Goal: Task Accomplishment & Management: Manage account settings

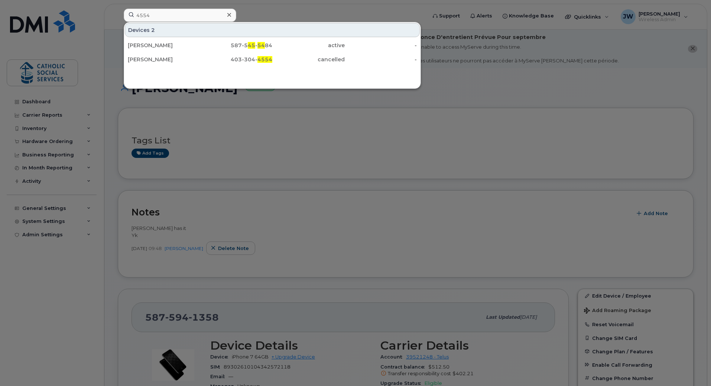
click at [156, 15] on input "4554" at bounding box center [180, 15] width 113 height 13
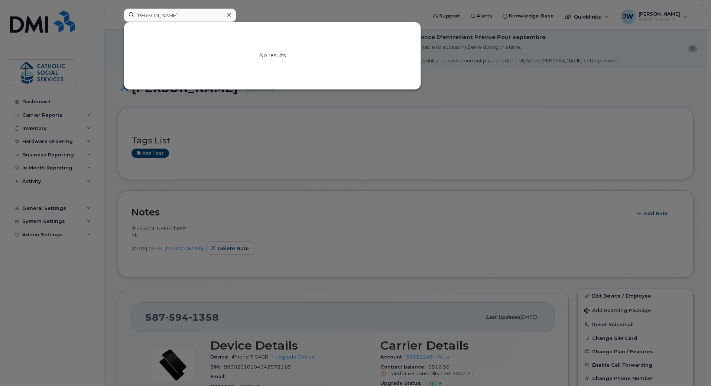
click at [268, 162] on div at bounding box center [355, 193] width 711 height 386
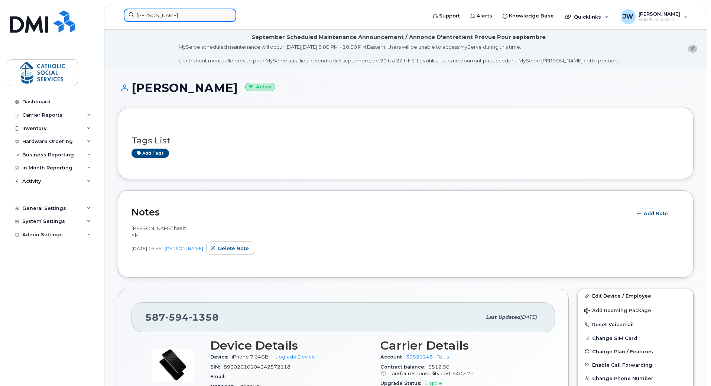
click at [171, 12] on input "daly" at bounding box center [180, 15] width 113 height 13
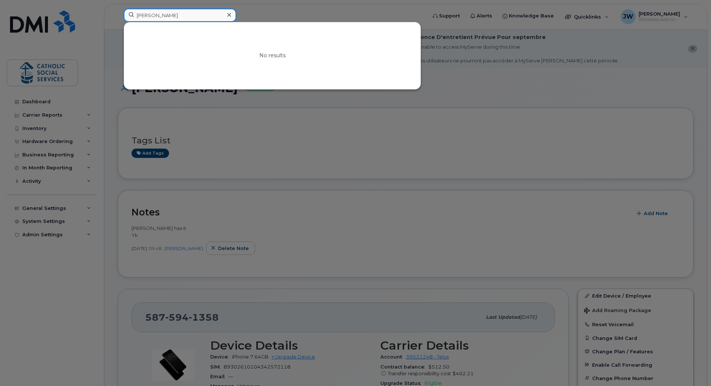
click at [171, 12] on input "daly" at bounding box center [180, 15] width 113 height 13
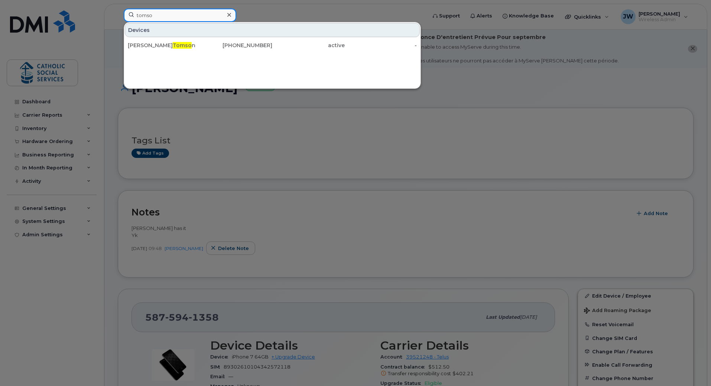
type input "tomso"
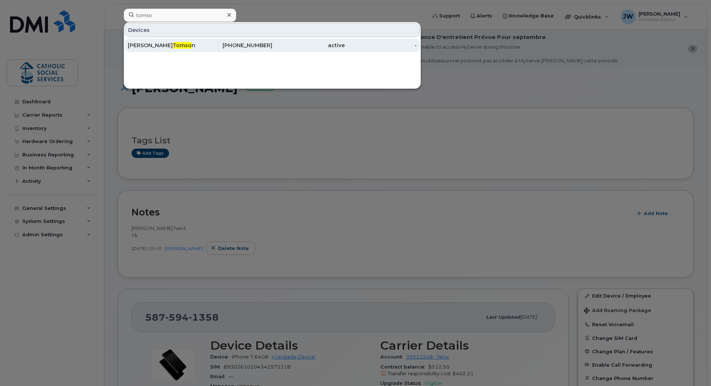
click at [173, 45] on span "Tomso" at bounding box center [182, 45] width 19 height 7
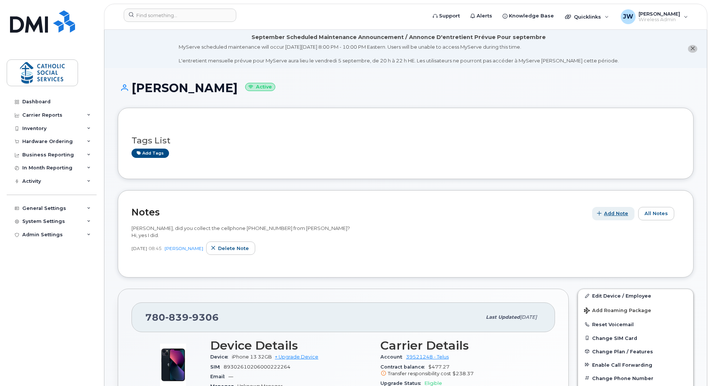
click at [610, 214] on span "Add Note" at bounding box center [616, 213] width 24 height 7
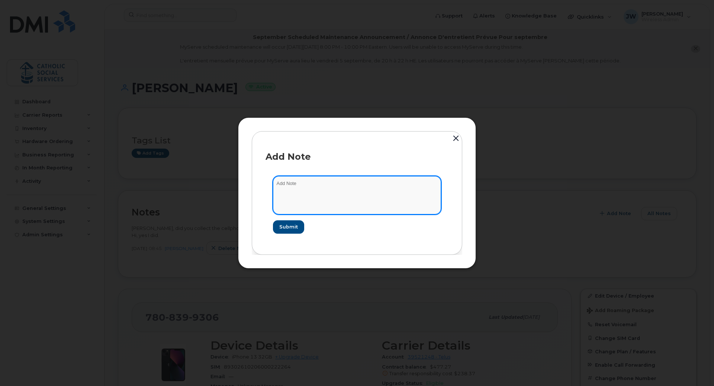
click at [300, 186] on textarea at bounding box center [357, 195] width 168 height 38
paste textarea "Hi Christie, did you collect the cellphone 7808399306 from Christina Tomson? An…"
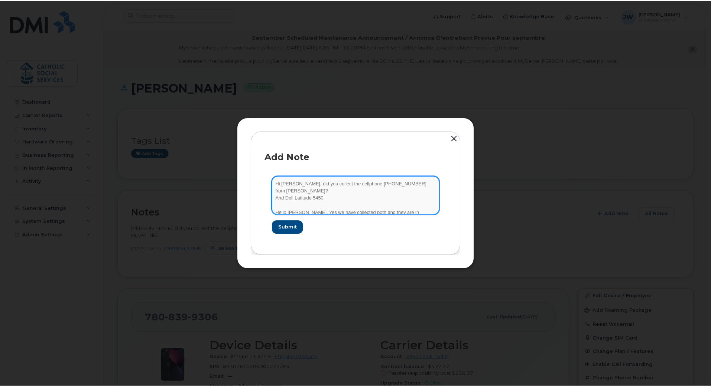
scroll to position [1, 0]
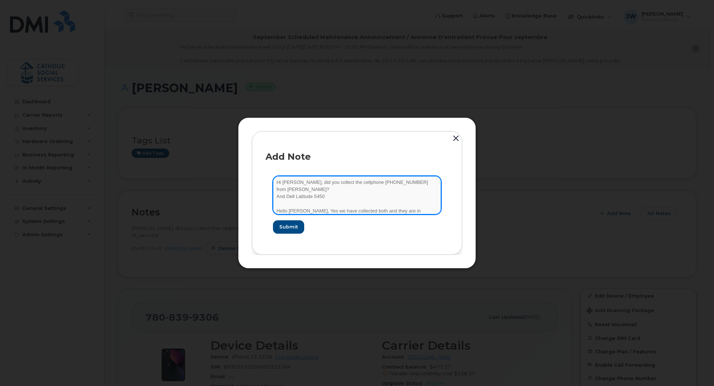
click at [298, 186] on textarea "Hi Christie, did you collect the cellphone 7808399306 from Christina Tomson? An…" at bounding box center [357, 195] width 168 height 38
click at [297, 181] on textarea "Hi Christie, did you collect the cellphone 7808399306 from Christina Tomson? An…" at bounding box center [357, 195] width 168 height 38
type textarea "Hi Christie (Newton), did you collect the cellphone 7808399306 from Christina T…"
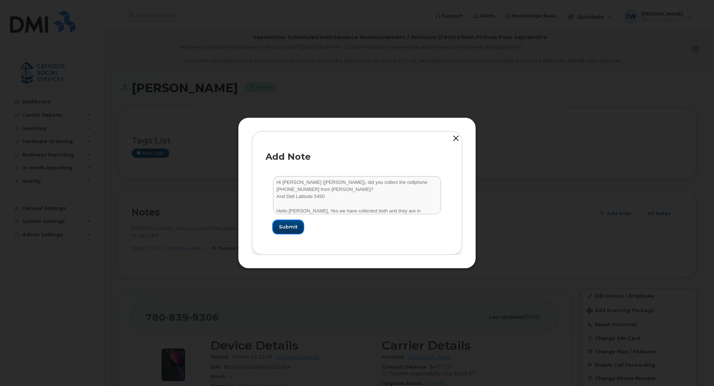
click at [285, 228] on span "Submit" at bounding box center [288, 226] width 19 height 7
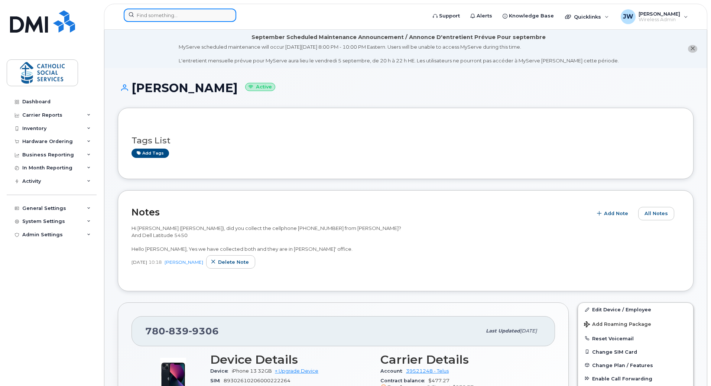
click at [178, 18] on input at bounding box center [180, 15] width 113 height 13
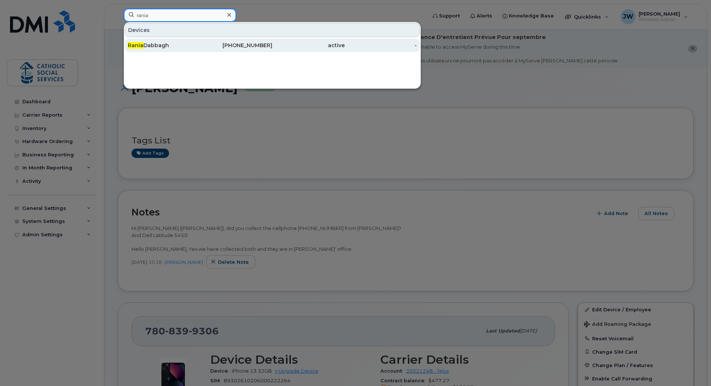
type input "rania"
click at [239, 45] on div "780-231-4973" at bounding box center [236, 45] width 72 height 7
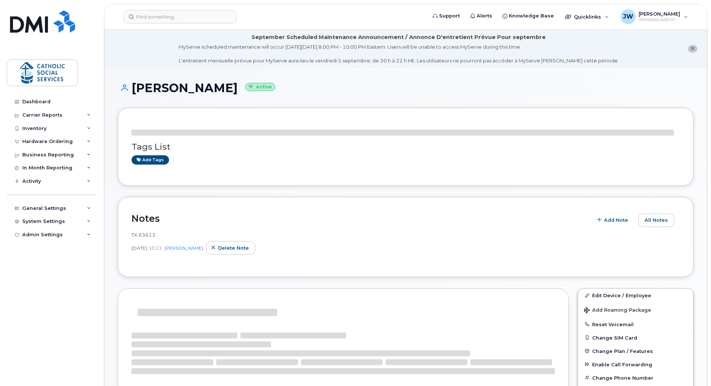
scroll to position [124, 0]
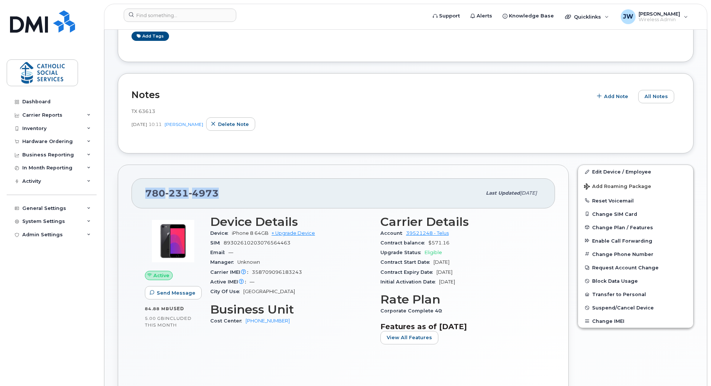
drag, startPoint x: 193, startPoint y: 192, endPoint x: 139, endPoint y: 196, distance: 53.6
click at [139, 196] on div "780 231 4973 Last updated Jul 21, 2022" at bounding box center [344, 193] width 424 height 30
copy span "780 231 4973"
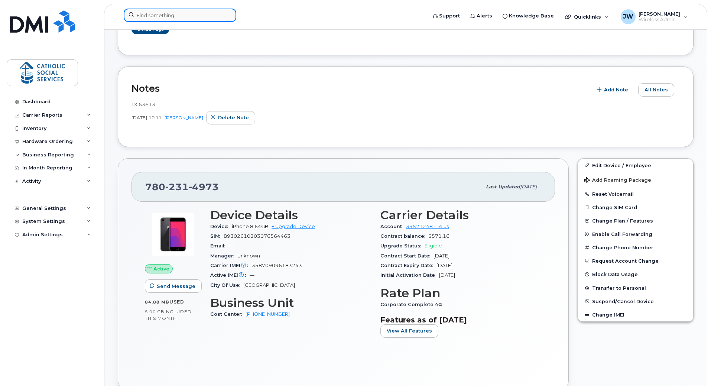
click at [158, 14] on input at bounding box center [180, 15] width 113 height 13
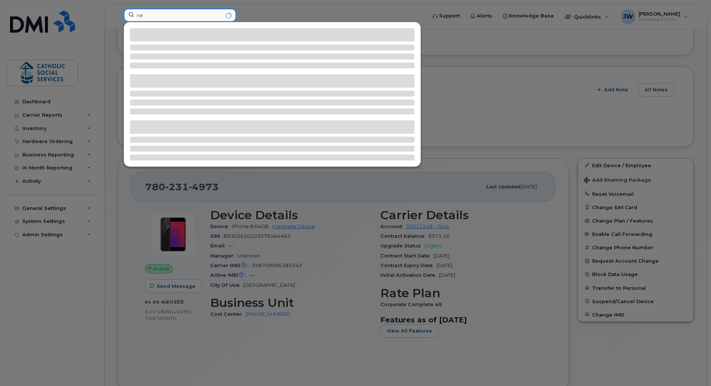
type input "n"
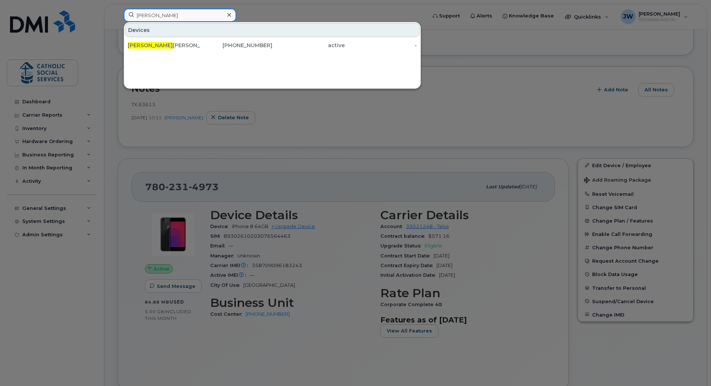
click at [158, 14] on input "macke" at bounding box center [180, 15] width 113 height 13
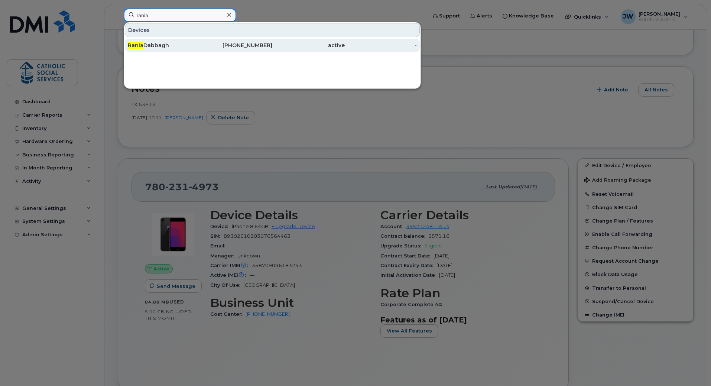
type input "rania"
click at [138, 46] on span "Rania" at bounding box center [136, 45] width 16 height 7
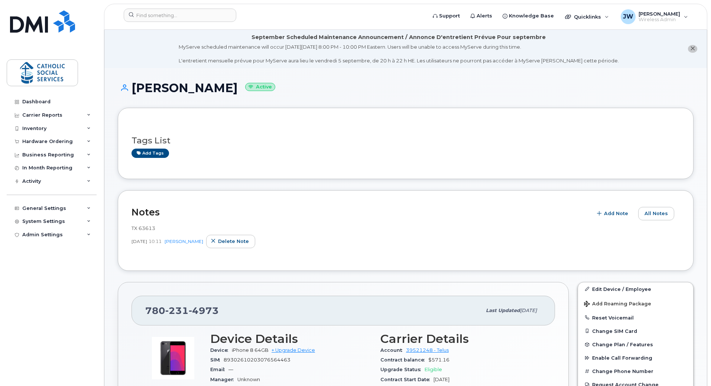
click at [143, 227] on span "TX 63613" at bounding box center [144, 228] width 24 height 6
copy span "63613"
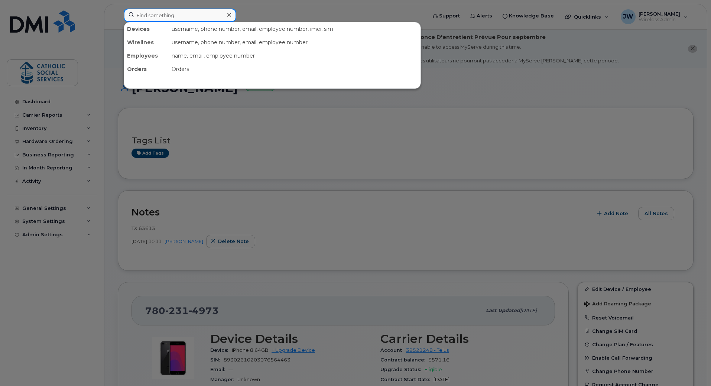
click at [168, 16] on input at bounding box center [180, 15] width 113 height 13
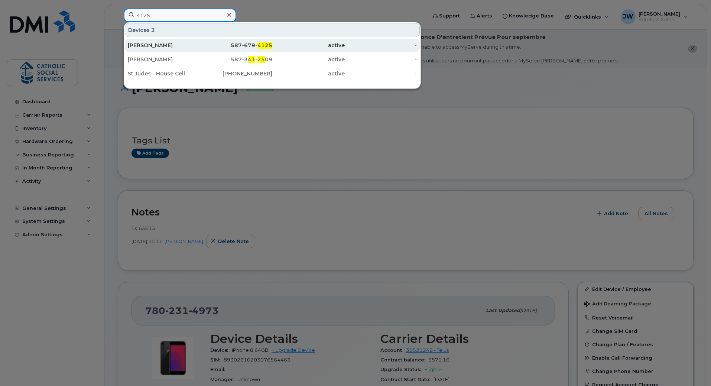
type input "4125"
click at [154, 46] on div "Liliia Golovatiuk" at bounding box center [164, 45] width 72 height 7
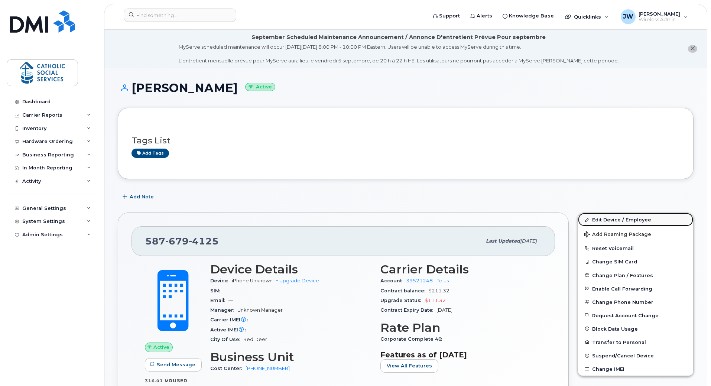
click at [620, 220] on link "Edit Device / Employee" at bounding box center [635, 219] width 115 height 13
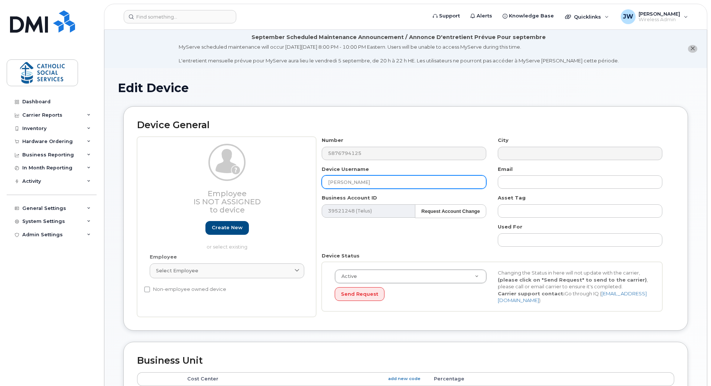
click at [329, 179] on input "[PERSON_NAME]" at bounding box center [404, 181] width 165 height 13
paste input "Viktoriia"
click at [348, 182] on input "Viktoriia Liliia Golovatiuk" at bounding box center [404, 181] width 165 height 13
paste input "Hryn"
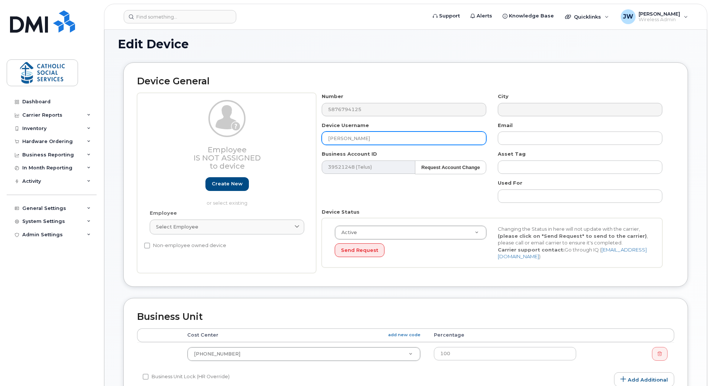
scroll to position [62, 0]
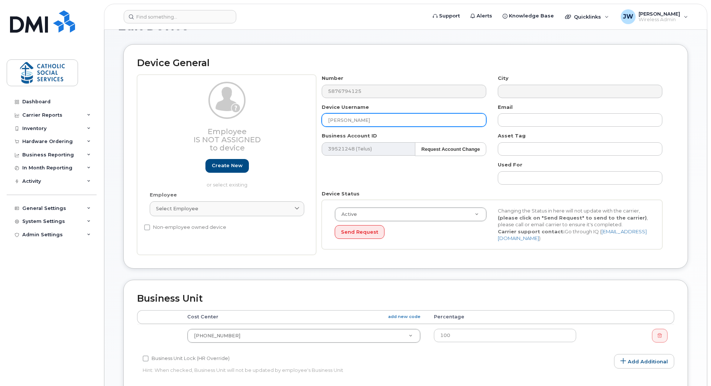
click at [372, 117] on input "[PERSON_NAME]" at bounding box center [404, 119] width 165 height 13
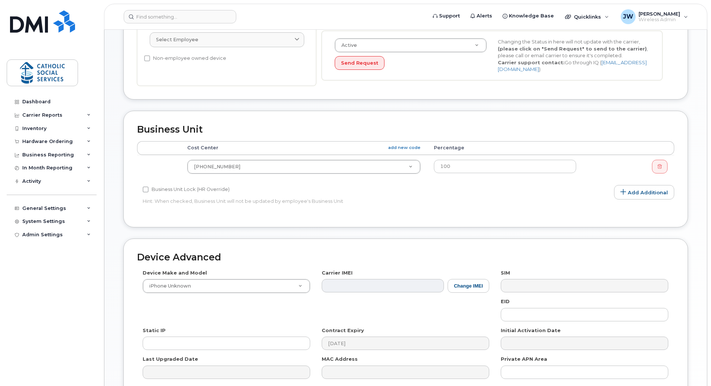
scroll to position [306, 0]
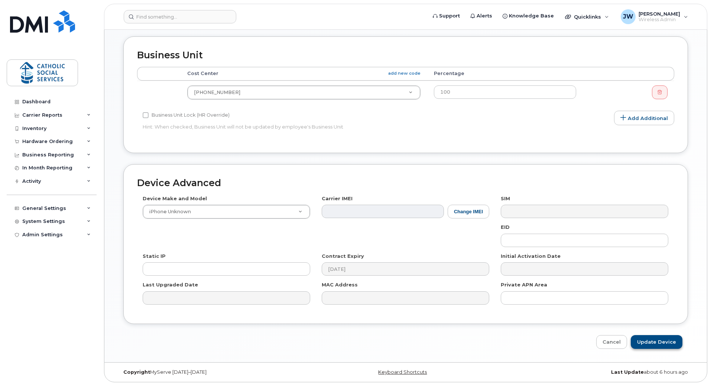
type input "[PERSON_NAME]"
click at [666, 342] on input "Update Device" at bounding box center [657, 342] width 52 height 14
type input "Saving..."
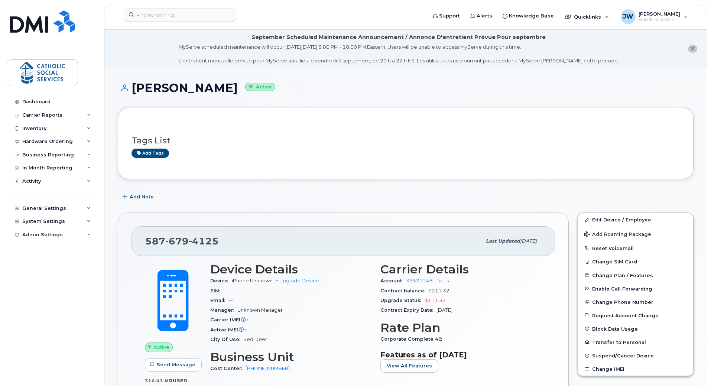
click at [694, 49] on icon "close notification" at bounding box center [693, 48] width 5 height 5
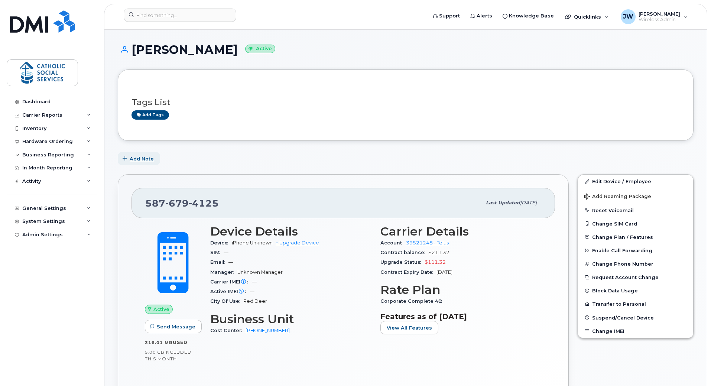
click at [144, 163] on button "Add Note" at bounding box center [139, 158] width 42 height 13
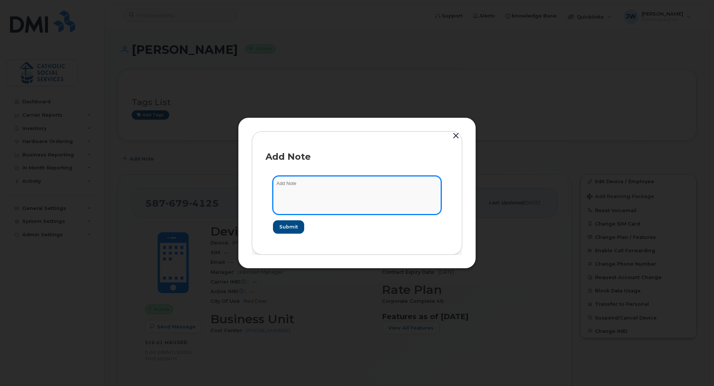
click at [324, 187] on textarea at bounding box center [357, 195] width 168 height 38
paste textarea "[PERSON_NAME]"
paste textarea "0063747"
drag, startPoint x: 365, startPoint y: 183, endPoint x: 226, endPoint y: 180, distance: 139.4
click at [226, 180] on div "Add Note Was [PERSON_NAME] TX 0063747 Submit" at bounding box center [357, 193] width 714 height 386
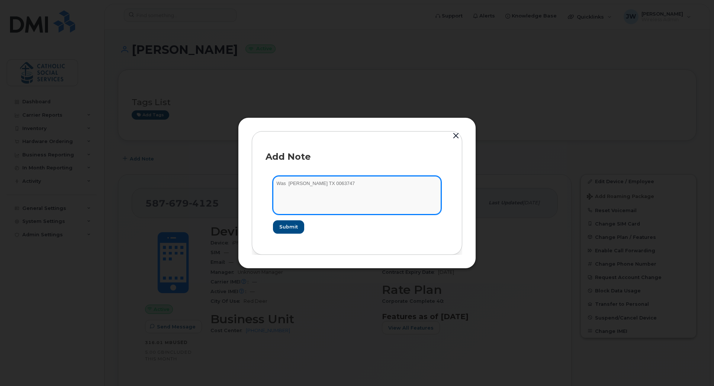
type textarea "Was [PERSON_NAME] TX 0063747"
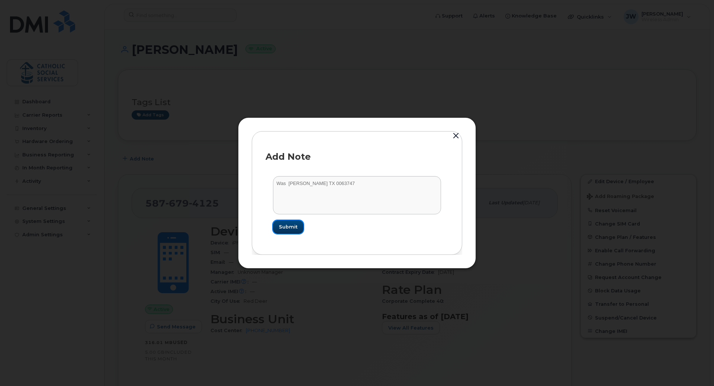
click at [290, 227] on span "Submit" at bounding box center [288, 226] width 19 height 7
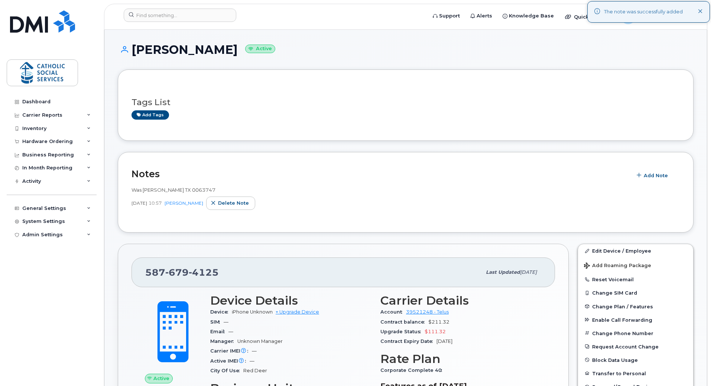
drag, startPoint x: 216, startPoint y: 48, endPoint x: 134, endPoint y: 52, distance: 81.9
click at [134, 52] on h1 "Viktoriia Hryn Active" at bounding box center [406, 49] width 576 height 13
copy h1 "Viktoriia Hryn"
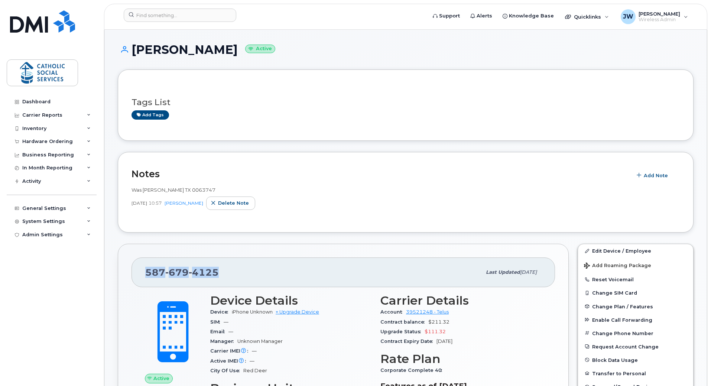
drag, startPoint x: 235, startPoint y: 269, endPoint x: 120, endPoint y: 269, distance: 114.5
click at [120, 269] on div "587 679 4125 Last updated Sep 08, 2025 Active Send Message 316.01 MB  used 5.00…" at bounding box center [343, 363] width 451 height 238
copy span "587 679 4125"
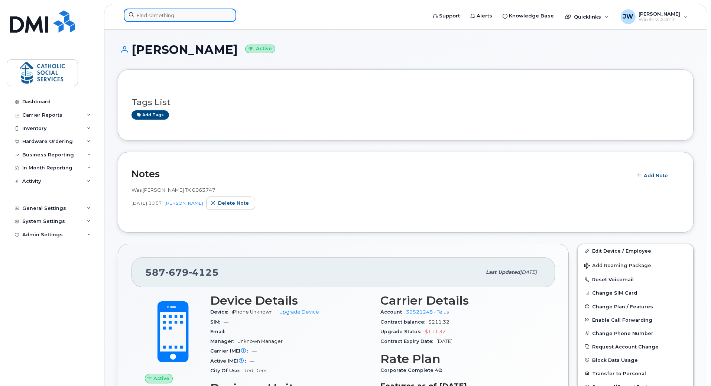
click at [151, 17] on input at bounding box center [180, 15] width 113 height 13
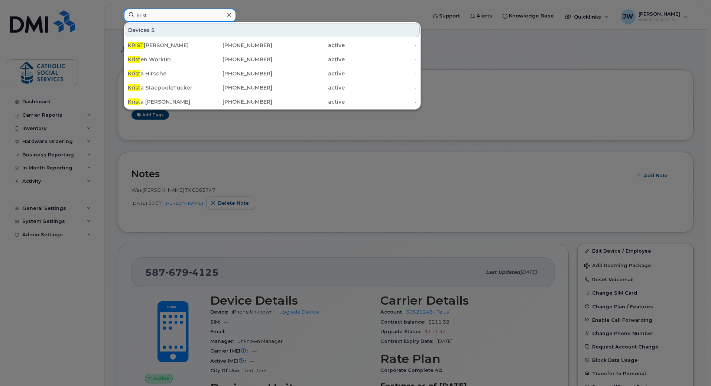
click at [161, 16] on input "krist" at bounding box center [180, 15] width 113 height 13
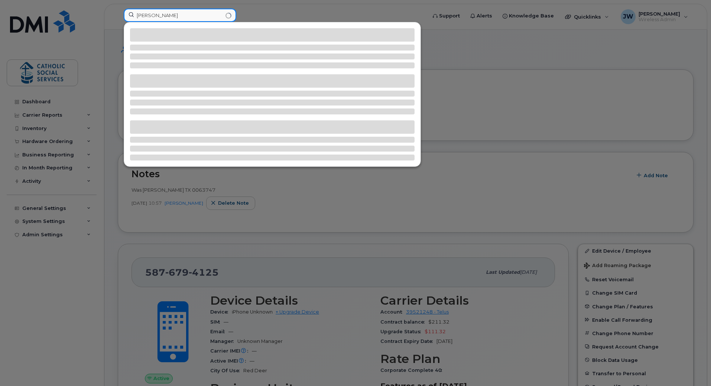
type input "faye"
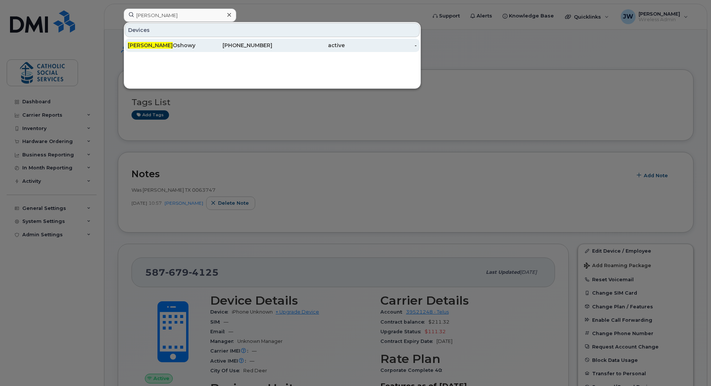
click at [156, 45] on div "Faye Oshowy" at bounding box center [164, 45] width 72 height 7
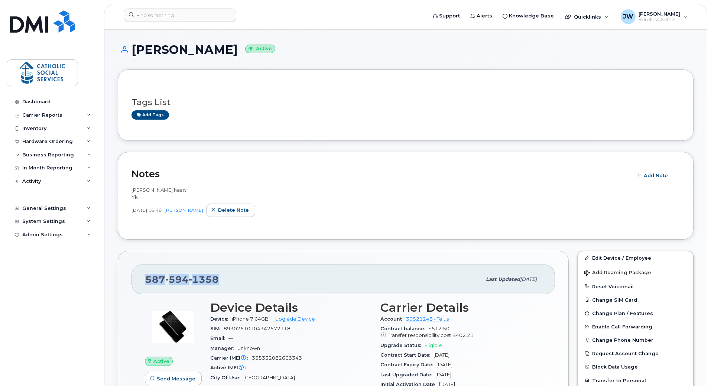
drag, startPoint x: 221, startPoint y: 276, endPoint x: 125, endPoint y: 281, distance: 96.0
click at [125, 281] on div "[PHONE_NUMBER] Last updated [DATE] Active Send Message 276.07 MB  used 5.00 GB …" at bounding box center [343, 375] width 451 height 249
copy span "[PHONE_NUMBER]"
click at [664, 175] on span "Add Note" at bounding box center [656, 175] width 24 height 7
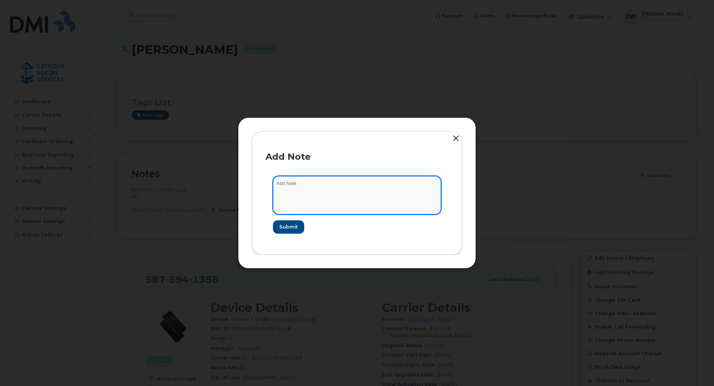
click at [331, 190] on textarea at bounding box center [357, 195] width 168 height 38
paste textarea "5875941358"
drag, startPoint x: 317, startPoint y: 186, endPoint x: 253, endPoint y: 184, distance: 64.3
click at [253, 184] on div "Add Note 5875941358 Submit" at bounding box center [357, 192] width 210 height 123
paste textarea "Hi Kristen, did you receive cell 5875941358 from Faye Oshowy Yes I did, It was …"
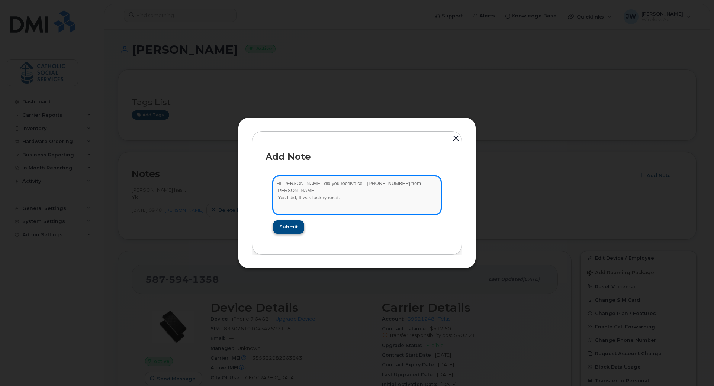
type textarea "Hi Kristen, did you receive cell 5875941358 from Faye Oshowy Yes I did, It was …"
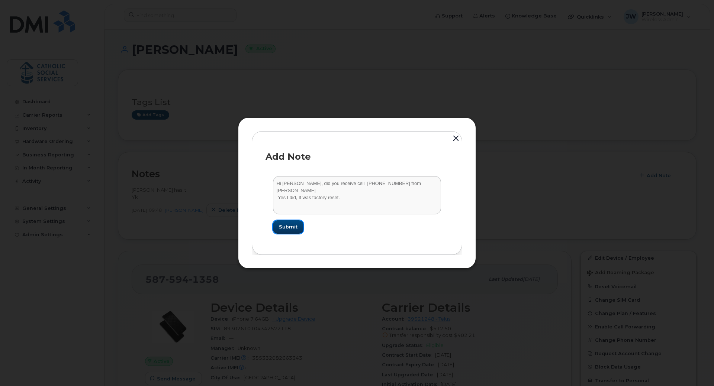
click at [293, 226] on span "Submit" at bounding box center [288, 226] width 19 height 7
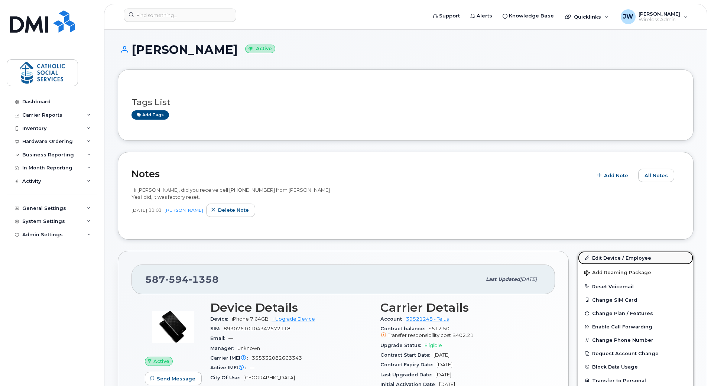
click at [634, 261] on link "Edit Device / Employee" at bounding box center [635, 257] width 115 height 13
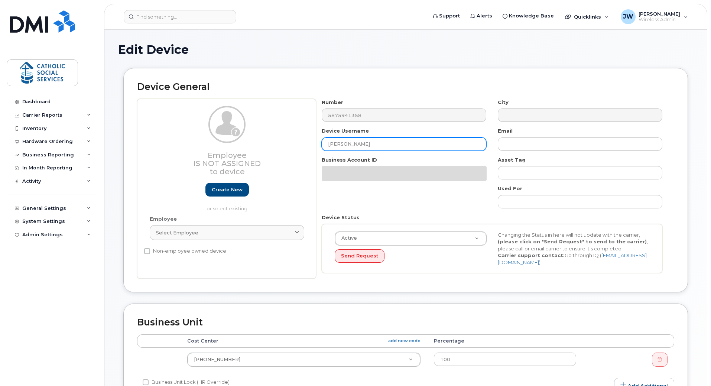
click at [325, 143] on input "[PERSON_NAME]" at bounding box center [404, 144] width 165 height 13
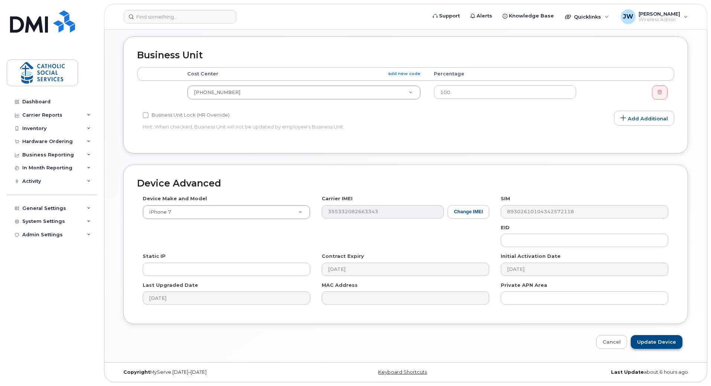
type input "[PERSON_NAME]"
click at [669, 344] on input "Update Device" at bounding box center [657, 342] width 52 height 14
type input "Saving..."
